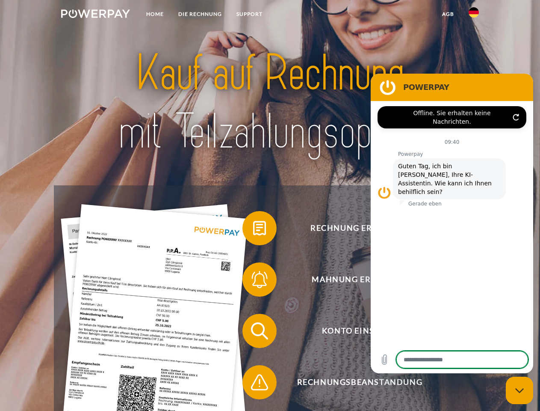
click at [95, 15] on img at bounding box center [95, 13] width 69 height 9
click at [474, 15] on img at bounding box center [474, 12] width 10 height 10
click at [448, 14] on link "agb" at bounding box center [448, 13] width 27 height 15
click at [253, 230] on span at bounding box center [246, 228] width 43 height 43
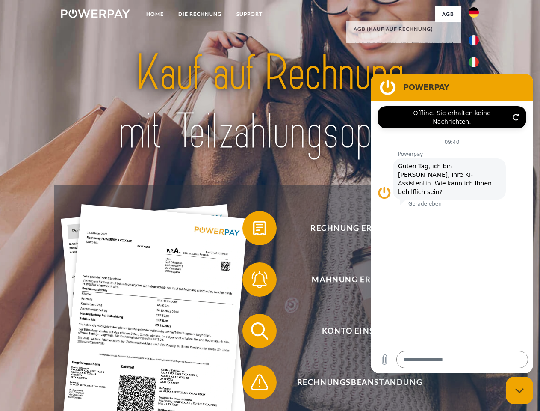
click at [253, 281] on span at bounding box center [246, 279] width 43 height 43
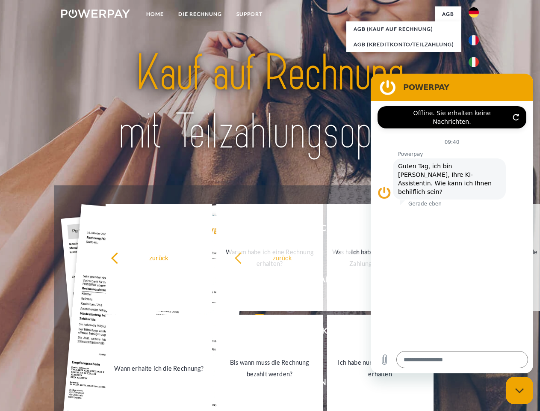
click at [253, 332] on link "Bis wann muss die Rechnung bezahlt werden?" at bounding box center [269, 367] width 106 height 107
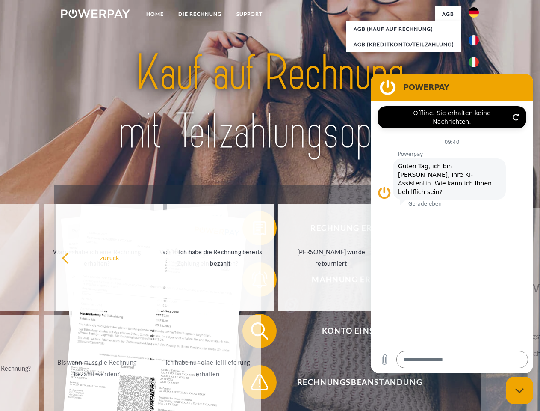
click at [253, 384] on span at bounding box center [246, 382] width 43 height 43
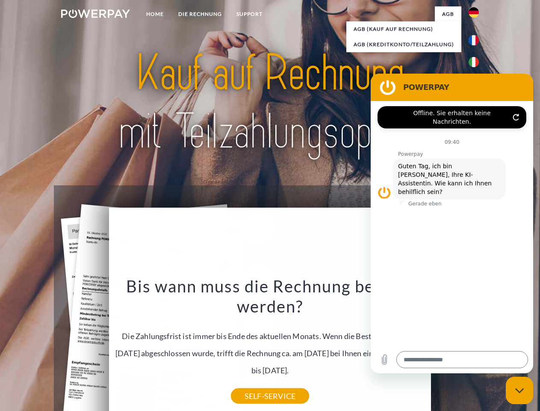
click at [520, 390] on icon "Messaging-Fenster schließen" at bounding box center [519, 390] width 9 height 6
type textarea "*"
